Goal: Transaction & Acquisition: Purchase product/service

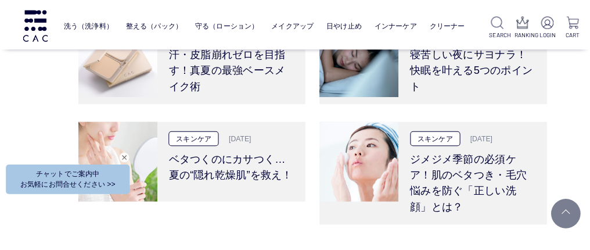
scroll to position [2190, 0]
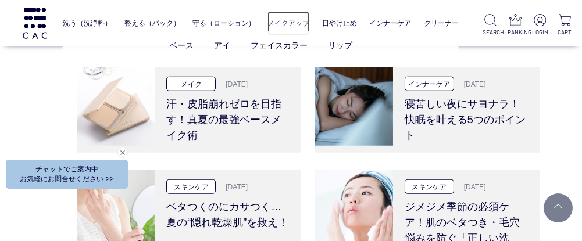
click at [289, 20] on link "メイクアップ" at bounding box center [288, 23] width 42 height 24
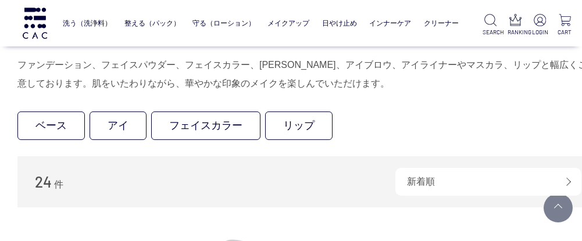
scroll to position [271, 0]
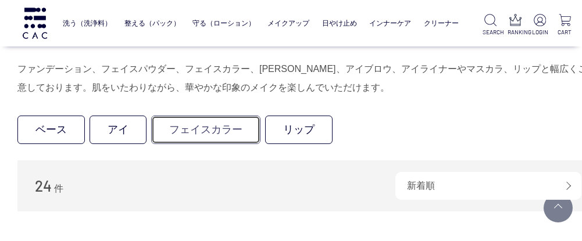
click at [220, 130] on link "フェイスカラー" at bounding box center [205, 130] width 109 height 28
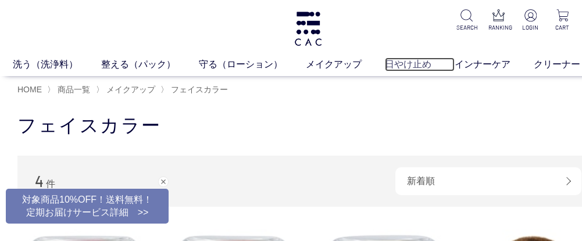
click at [413, 60] on link "日やけ止め" at bounding box center [420, 65] width 70 height 14
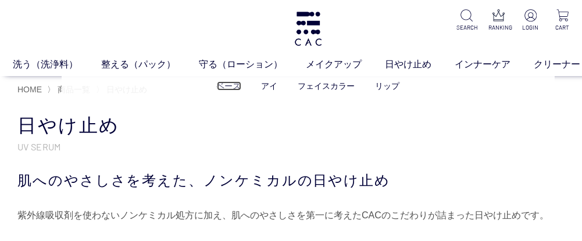
click at [235, 85] on link "ベース" at bounding box center [229, 85] width 24 height 9
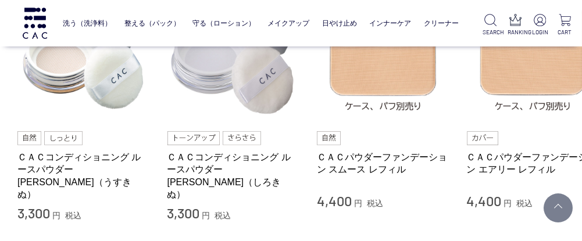
scroll to position [371, 0]
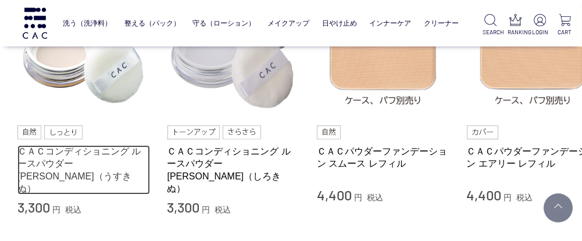
click at [79, 154] on link "ＣＡＣコンディショニング ルースパウダー [PERSON_NAME]（うすきぬ）" at bounding box center [83, 169] width 132 height 49
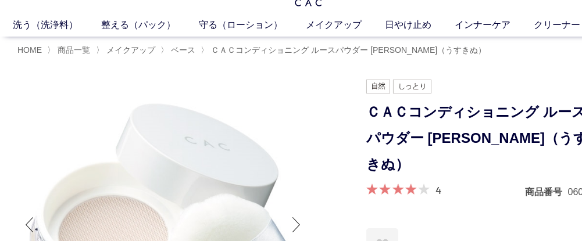
scroll to position [46, 0]
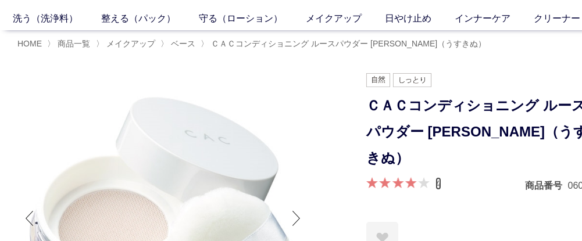
click at [439, 177] on link "4" at bounding box center [438, 183] width 6 height 13
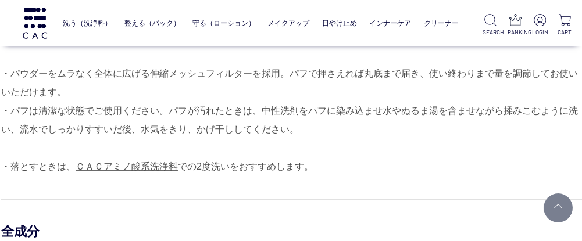
scroll to position [1127, 16]
